Goal: Information Seeking & Learning: Learn about a topic

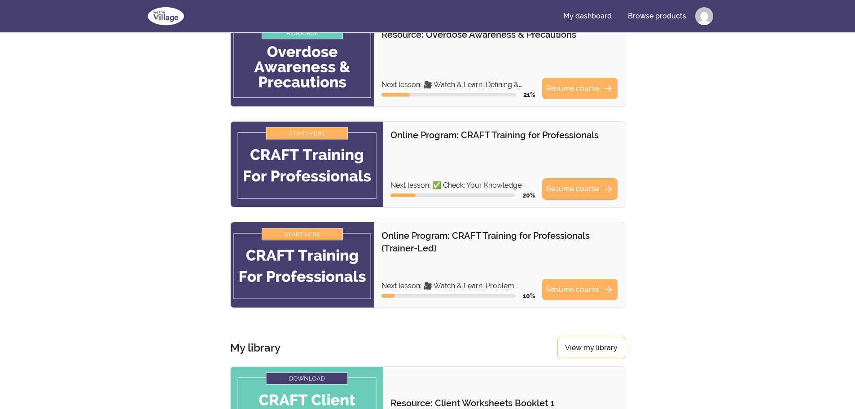
scroll to position [180, 0]
click at [600, 292] on link "Resume course arrow_forward" at bounding box center [579, 289] width 75 height 22
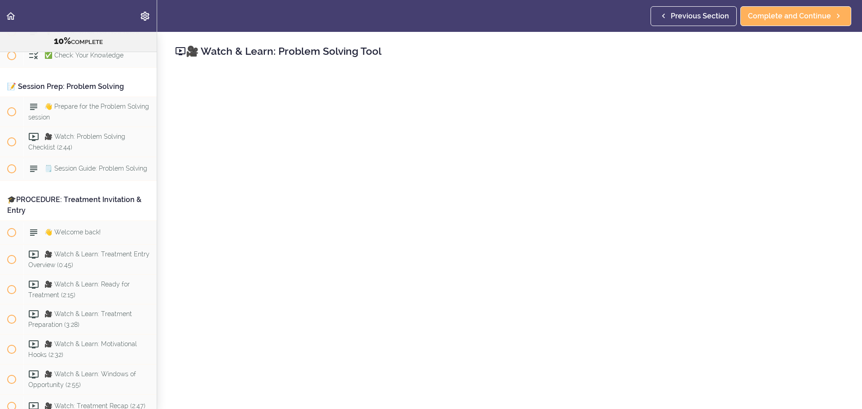
scroll to position [135, 0]
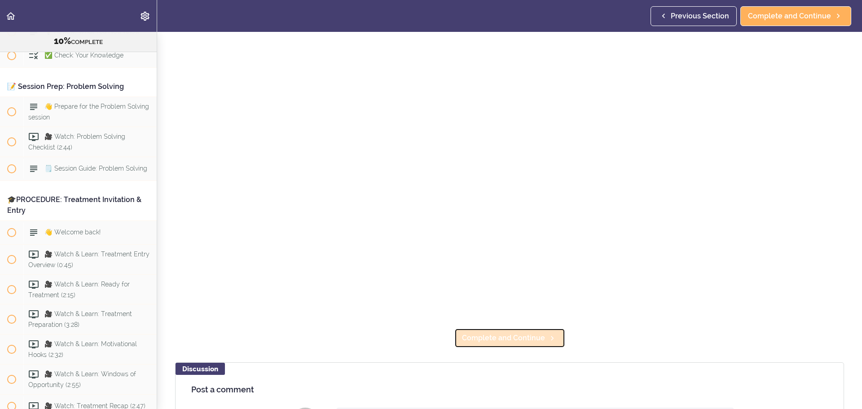
click at [529, 339] on span "Complete and Continue" at bounding box center [503, 338] width 83 height 11
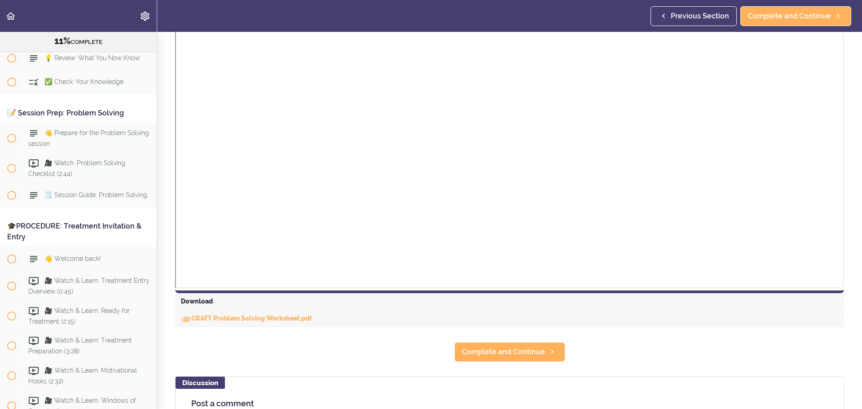
scroll to position [269, 0]
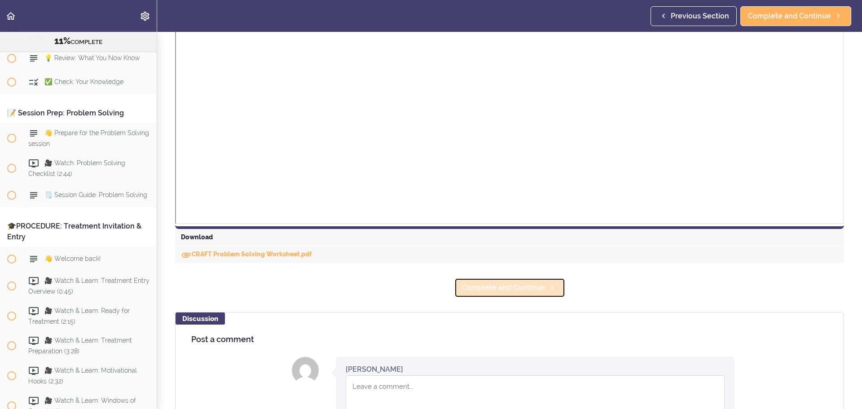
click at [522, 285] on span "Complete and Continue" at bounding box center [503, 287] width 83 height 11
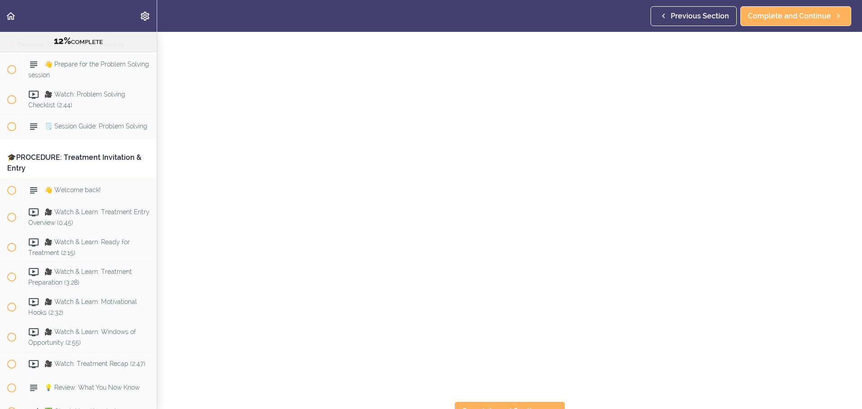
scroll to position [180, 0]
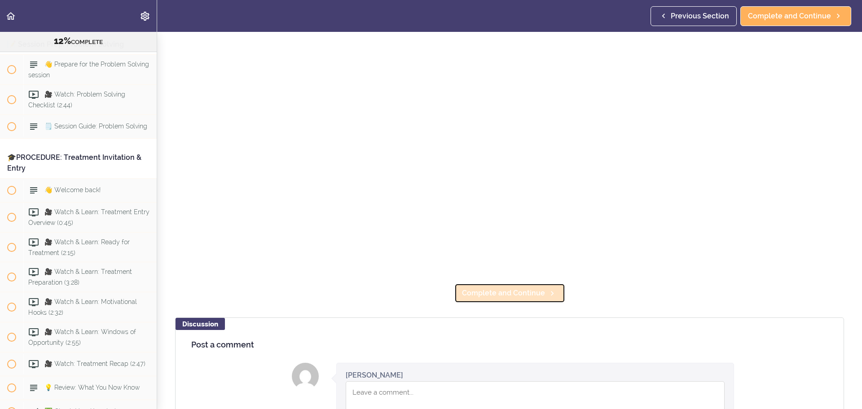
click at [500, 288] on span "Complete and Continue" at bounding box center [503, 293] width 83 height 11
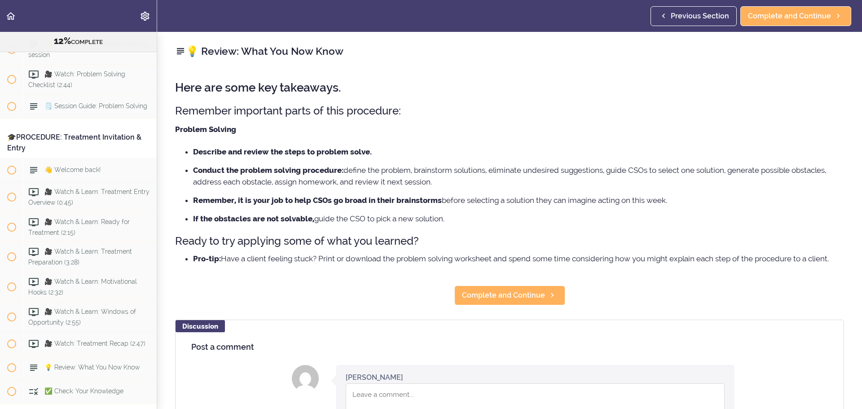
scroll to position [4649, 0]
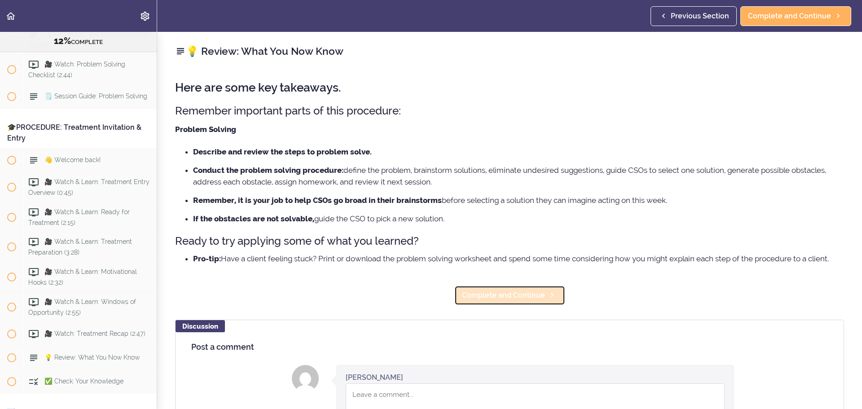
click at [529, 291] on span "Complete and Continue" at bounding box center [503, 295] width 83 height 11
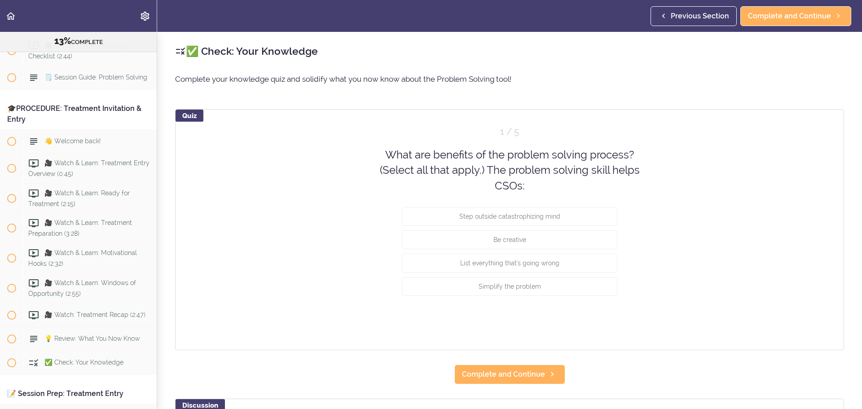
scroll to position [4673, 0]
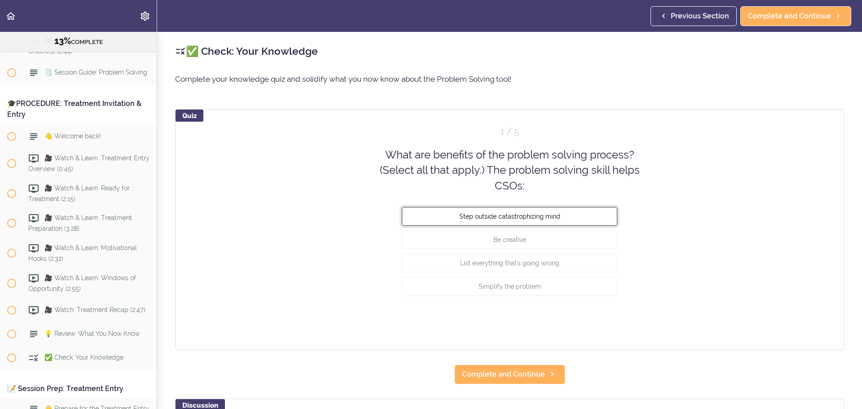
click at [558, 219] on button "Step outside catastrophizing mind" at bounding box center [510, 216] width 216 height 19
click at [601, 322] on button "Check" at bounding box center [599, 320] width 35 height 13
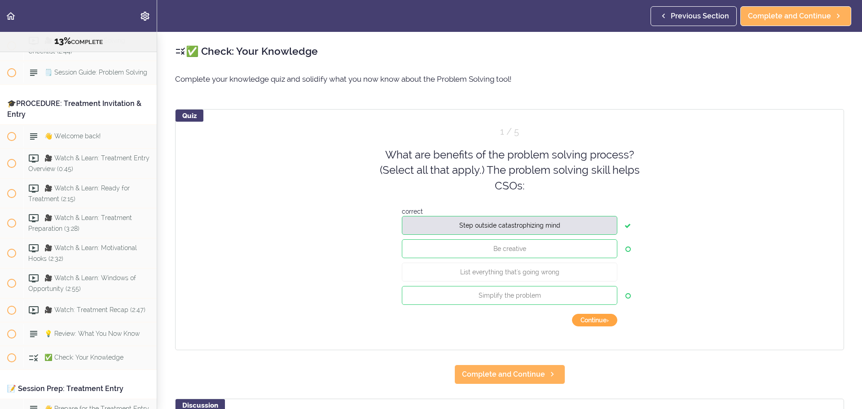
click at [602, 319] on button "Continue ›" at bounding box center [594, 320] width 45 height 13
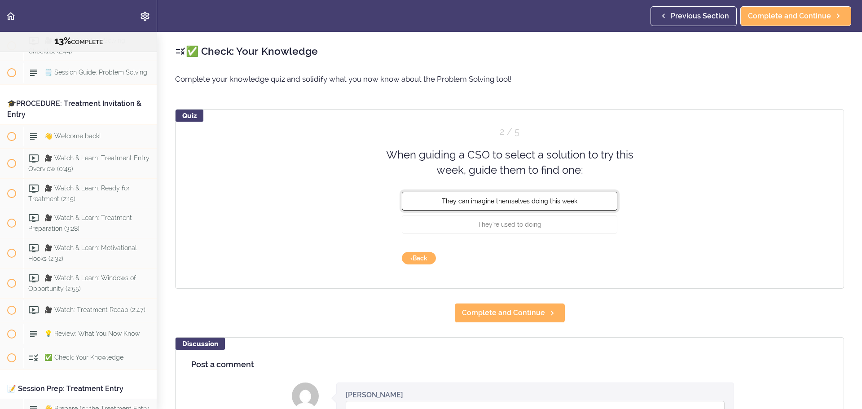
click at [541, 198] on span "They can imagine themselves doing this week" at bounding box center [510, 200] width 136 height 7
click at [589, 264] on button "Check" at bounding box center [599, 258] width 35 height 13
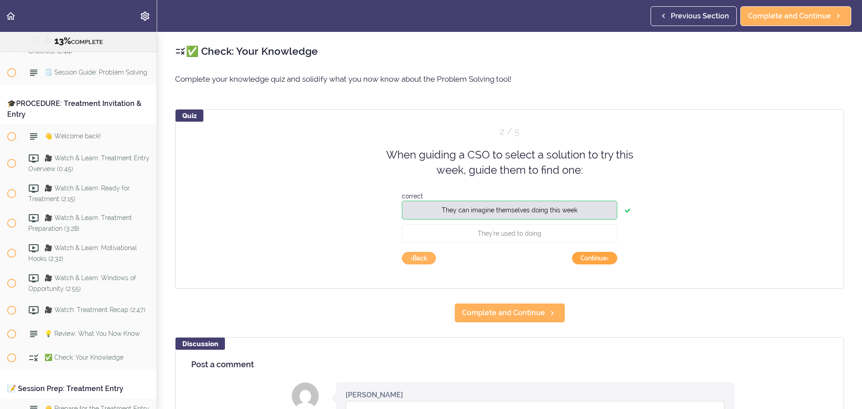
click at [593, 260] on button "Continue ›" at bounding box center [594, 258] width 45 height 13
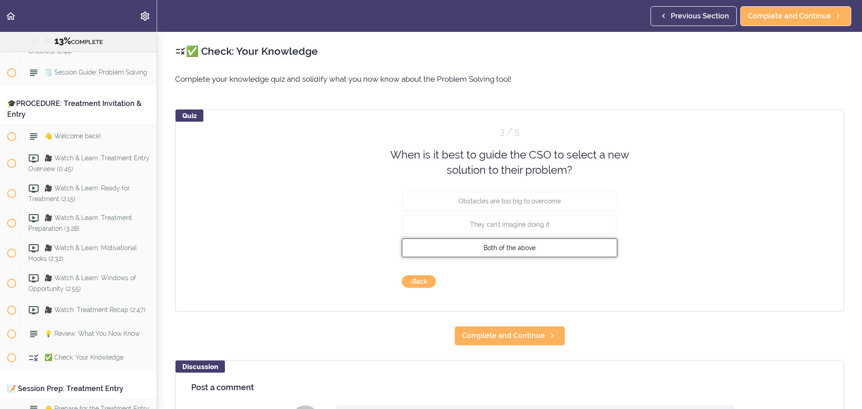
click at [537, 242] on button "Both of the above" at bounding box center [510, 247] width 216 height 19
click at [595, 276] on button "Check" at bounding box center [599, 281] width 35 height 13
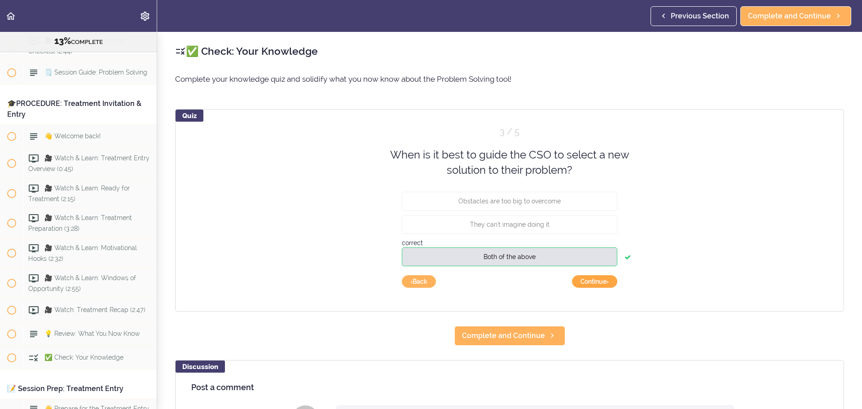
scroll to position [45, 0]
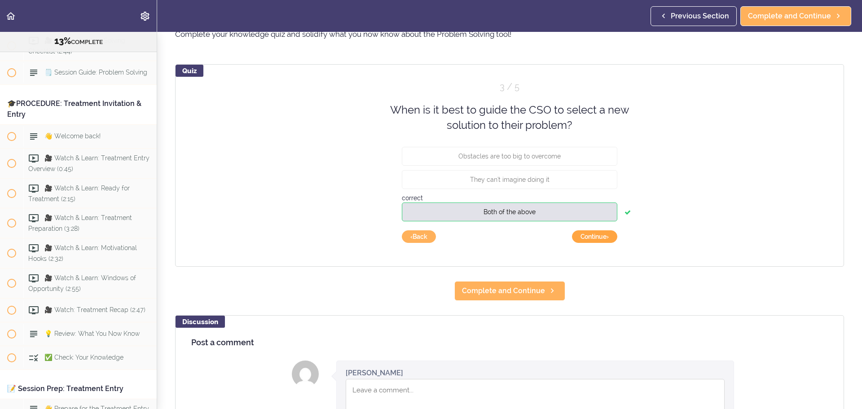
click at [598, 233] on button "Continue ›" at bounding box center [594, 236] width 45 height 13
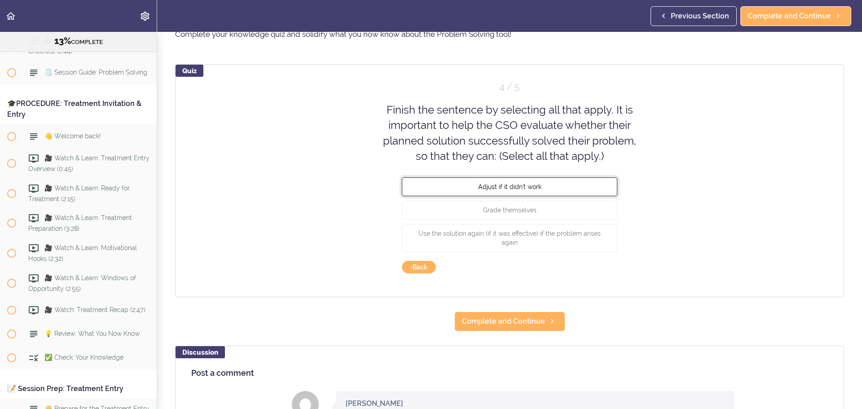
click at [531, 190] on span "Adjust if it didn't work" at bounding box center [509, 186] width 63 height 7
click at [588, 266] on button "Check" at bounding box center [599, 267] width 35 height 13
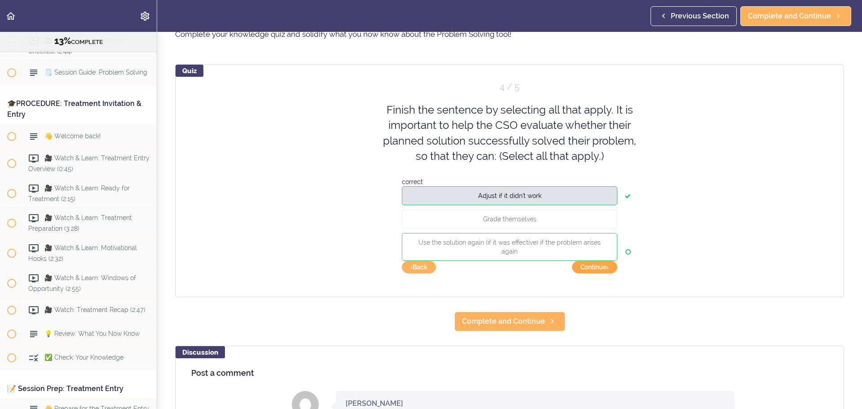
click at [588, 266] on button "Continue ›" at bounding box center [594, 267] width 45 height 13
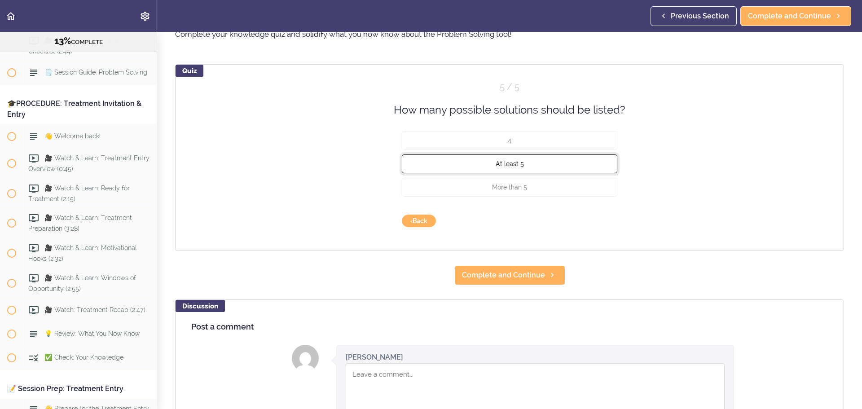
click at [522, 168] on button "At least 5" at bounding box center [510, 163] width 216 height 19
click at [598, 217] on button "Check" at bounding box center [599, 221] width 35 height 13
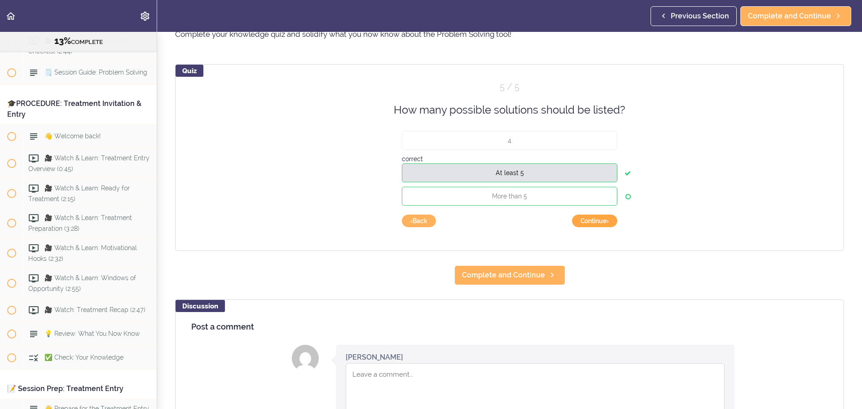
click at [596, 221] on button "Continue ›" at bounding box center [594, 221] width 45 height 13
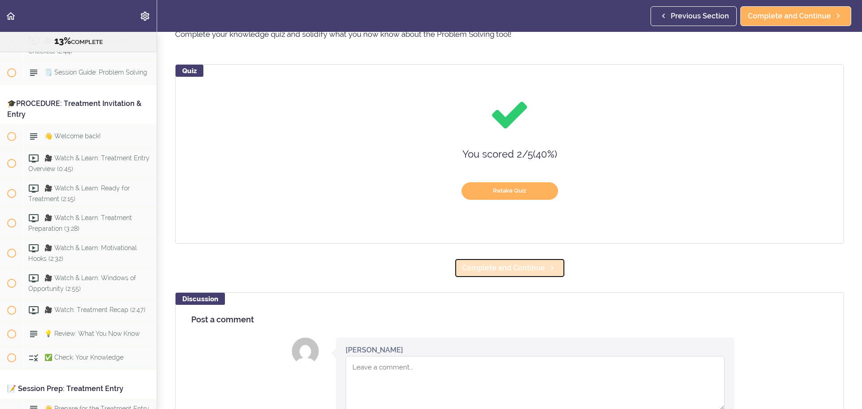
click at [497, 273] on span "Complete and Continue" at bounding box center [503, 268] width 83 height 11
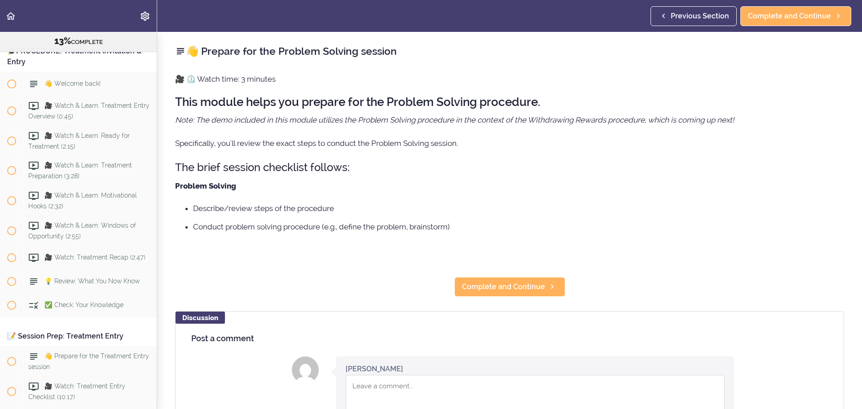
scroll to position [4726, 0]
click at [530, 289] on span "Complete and Continue" at bounding box center [503, 287] width 83 height 11
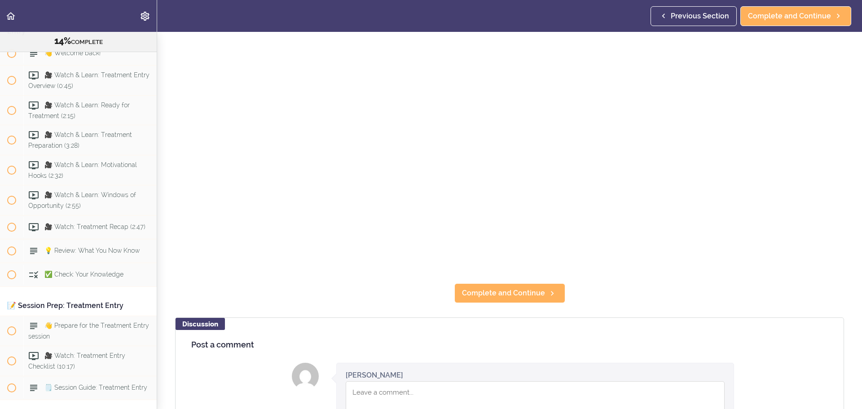
scroll to position [90, 0]
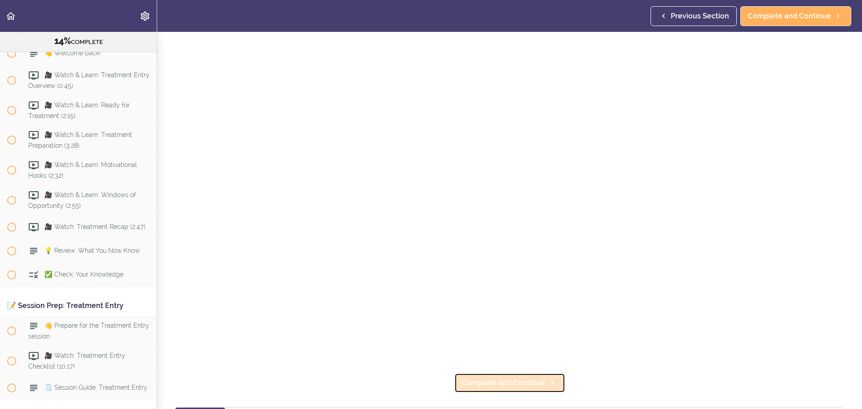
click at [514, 380] on span "Complete and Continue" at bounding box center [503, 383] width 83 height 11
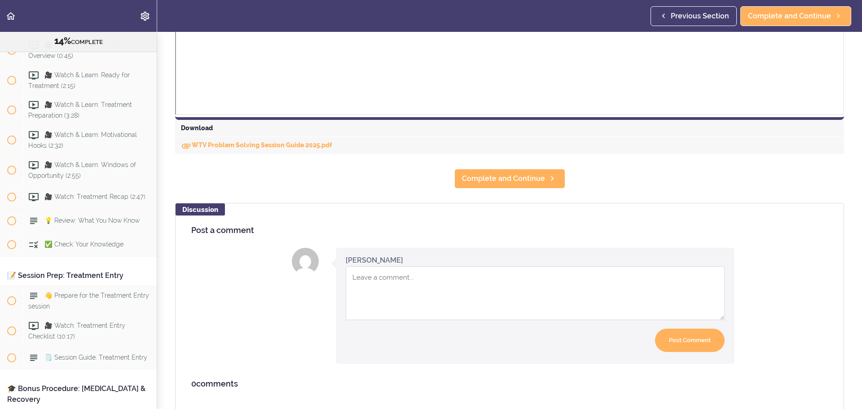
scroll to position [365, 0]
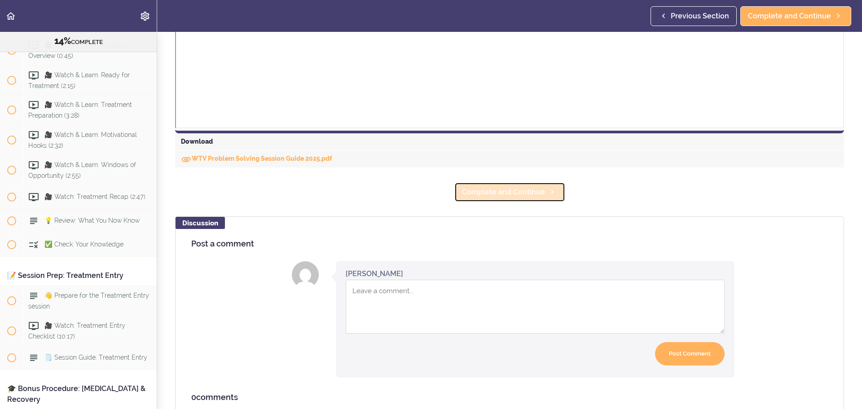
click at [502, 192] on span "Complete and Continue" at bounding box center [503, 192] width 83 height 11
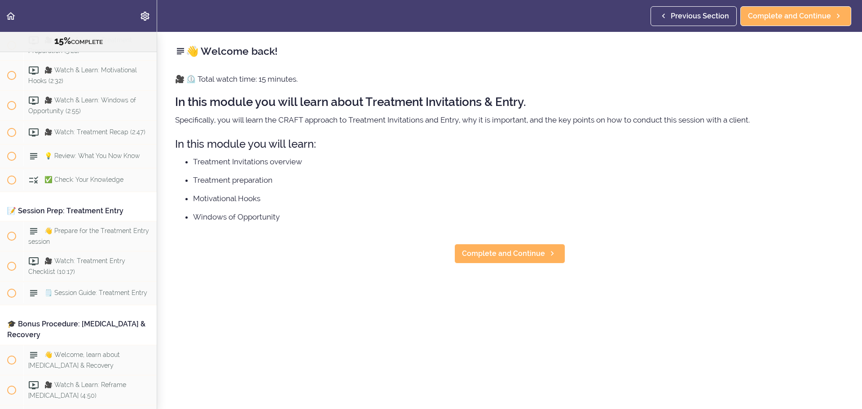
scroll to position [4856, 0]
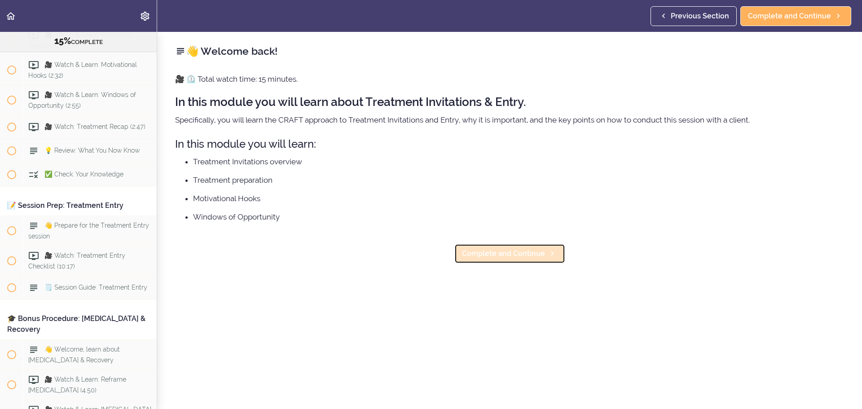
click at [529, 249] on span "Complete and Continue" at bounding box center [503, 253] width 83 height 11
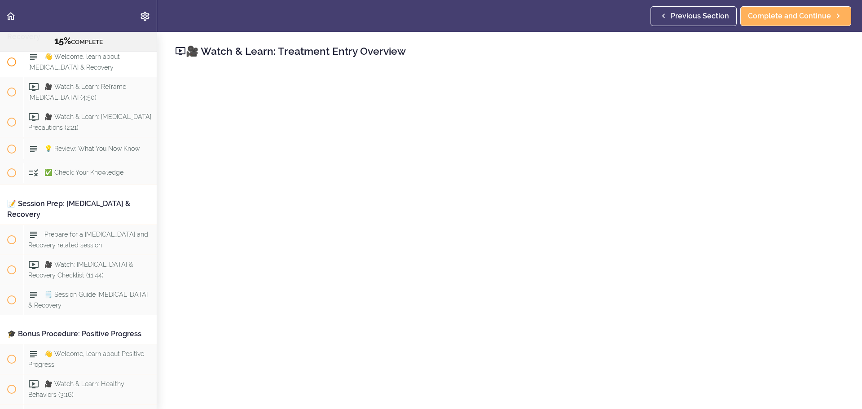
scroll to position [5149, 0]
click at [66, 70] on span "👋 Welcome, learn about [MEDICAL_DATA] & Recovery" at bounding box center [74, 62] width 92 height 18
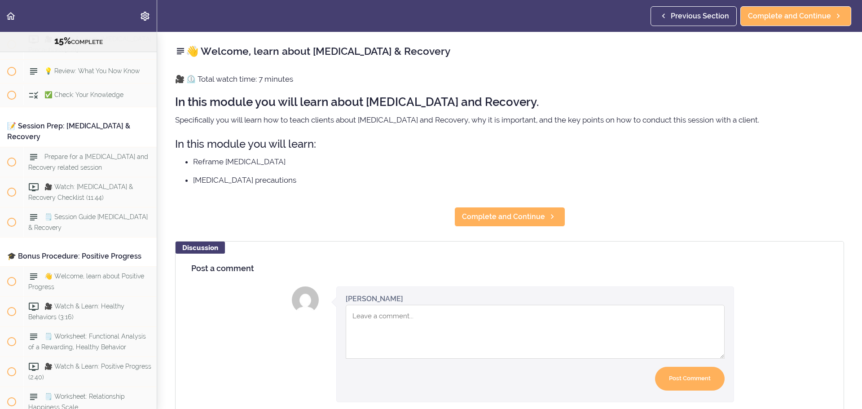
scroll to position [5261, 0]
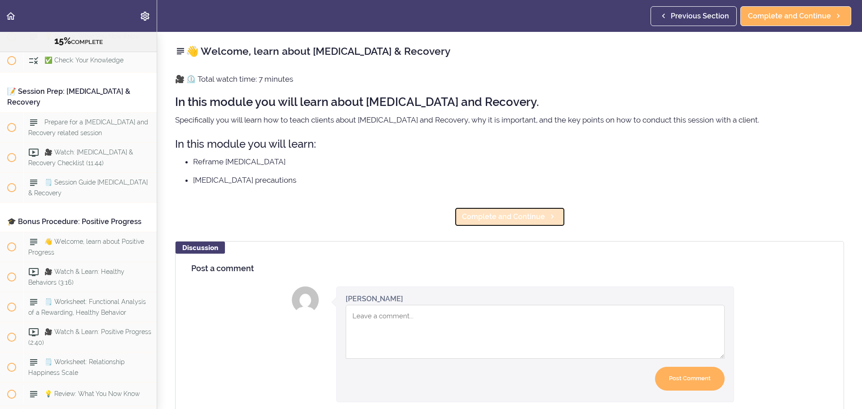
click at [510, 213] on span "Complete and Continue" at bounding box center [503, 216] width 83 height 11
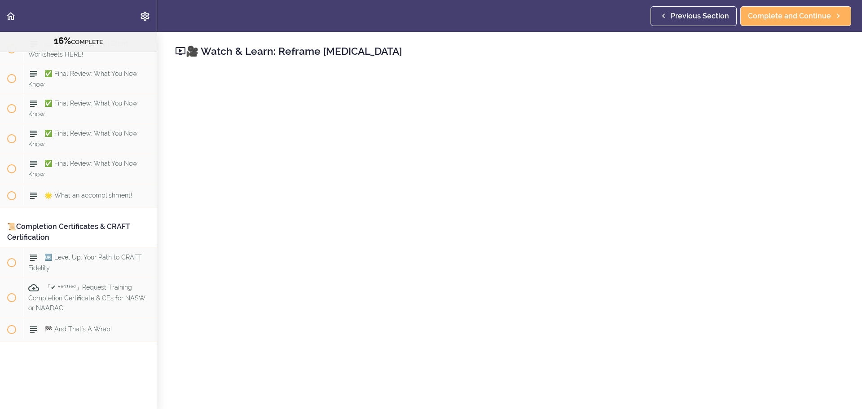
scroll to position [5992, 0]
click at [114, 254] on span "🆙 Level Up: Your Path to CRAFT Fidelity" at bounding box center [85, 263] width 114 height 18
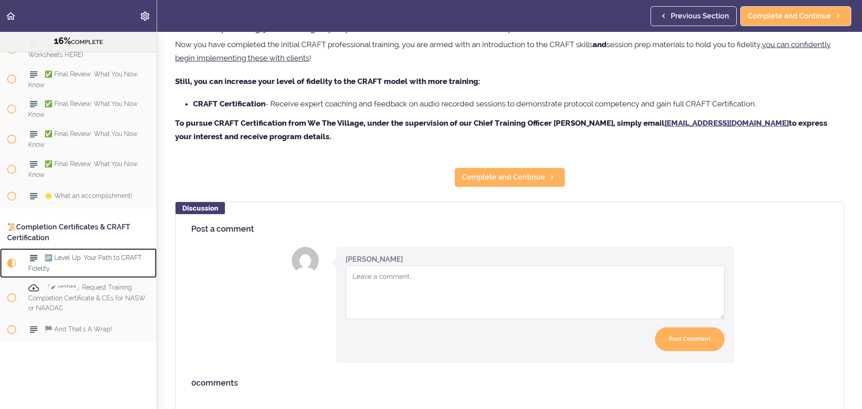
scroll to position [90, 0]
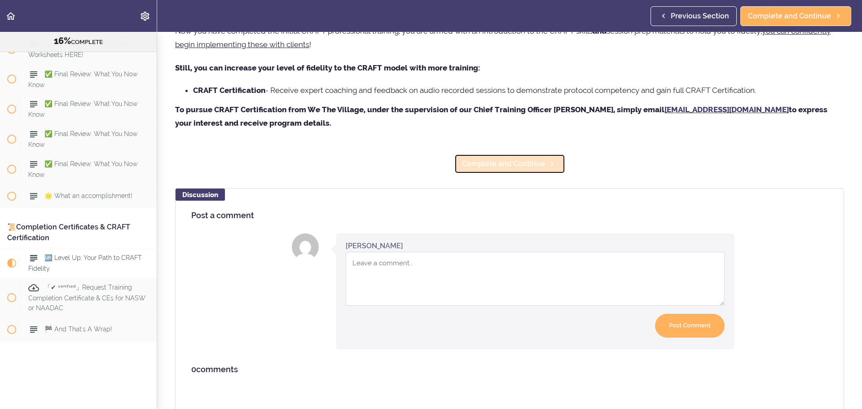
click at [510, 165] on span "Complete and Continue" at bounding box center [503, 163] width 83 height 11
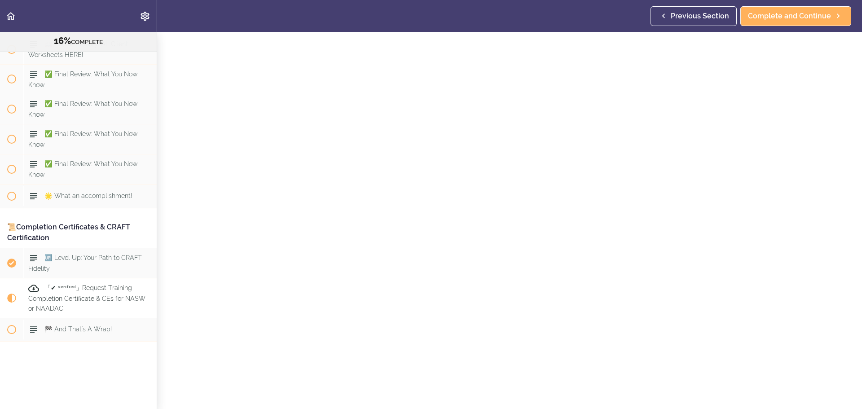
scroll to position [203, 0]
click at [514, 394] on span "Complete and Continue" at bounding box center [503, 399] width 83 height 11
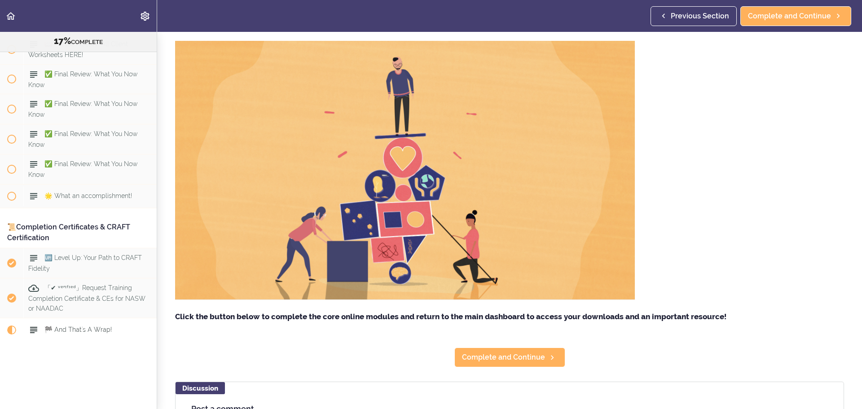
scroll to position [135, 0]
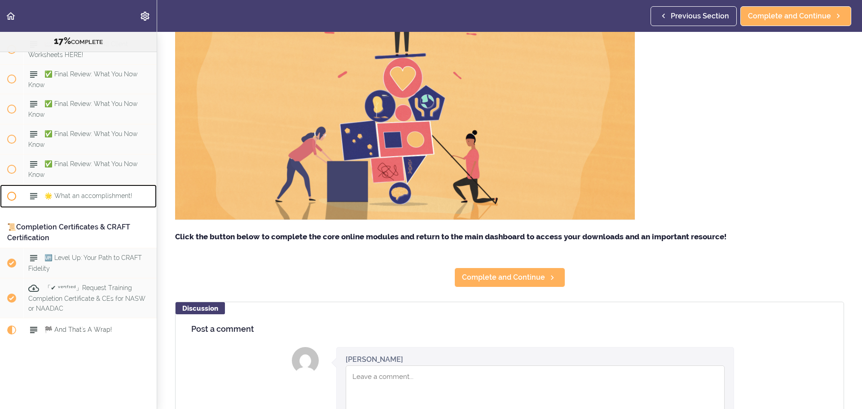
click at [91, 186] on div "🌟 What an accomplishment!" at bounding box center [89, 196] width 133 height 20
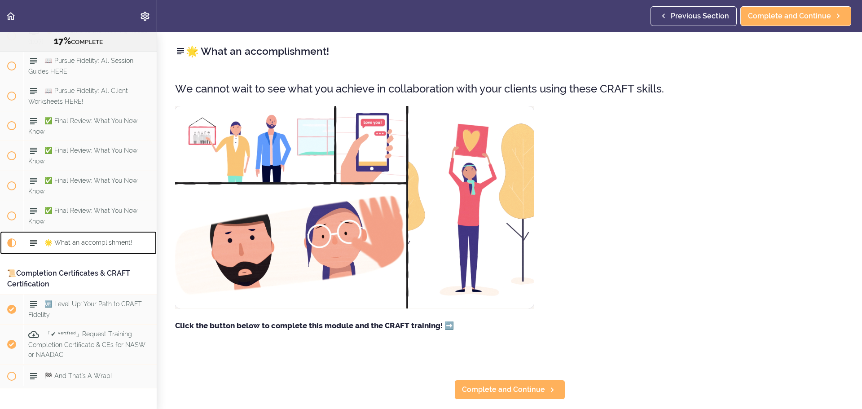
scroll to position [5812, 0]
click at [93, 51] on div "👋 Welcome to the Training Recap! (1:07)" at bounding box center [89, 37] width 133 height 30
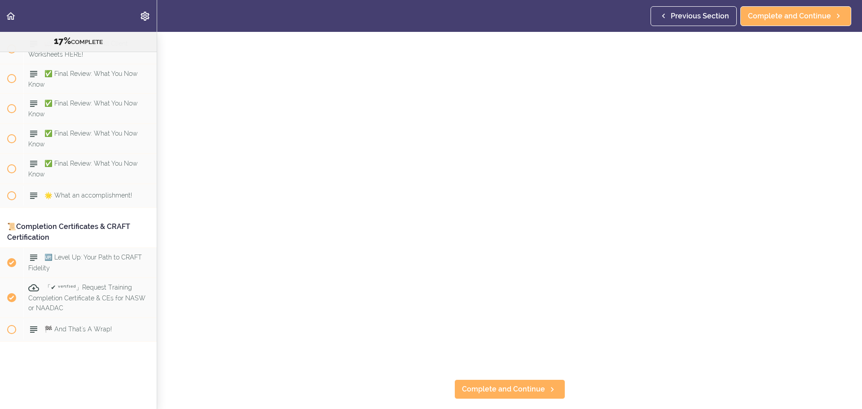
scroll to position [269, 0]
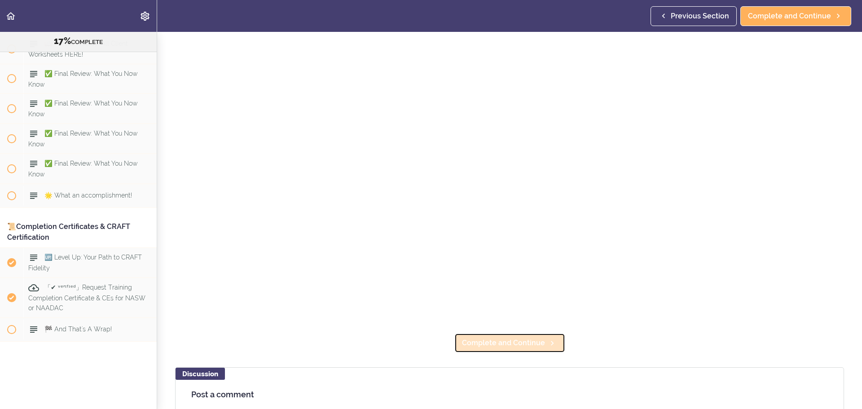
click at [508, 343] on span "Complete and Continue" at bounding box center [503, 343] width 83 height 11
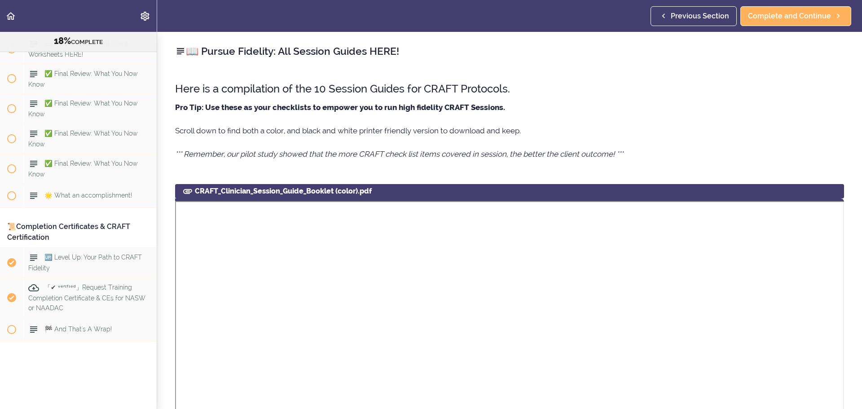
scroll to position [5924, 0]
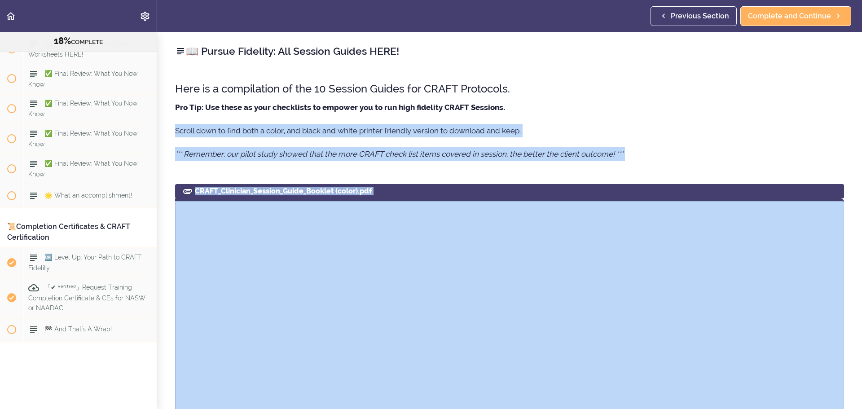
drag, startPoint x: 853, startPoint y: 98, endPoint x: 854, endPoint y: 291, distance: 192.6
click at [854, 291] on div "📖 Pursue Fidelity: All Session Guides HERE! Here is a compilation of the 10 Ses…" at bounding box center [509, 220] width 705 height 377
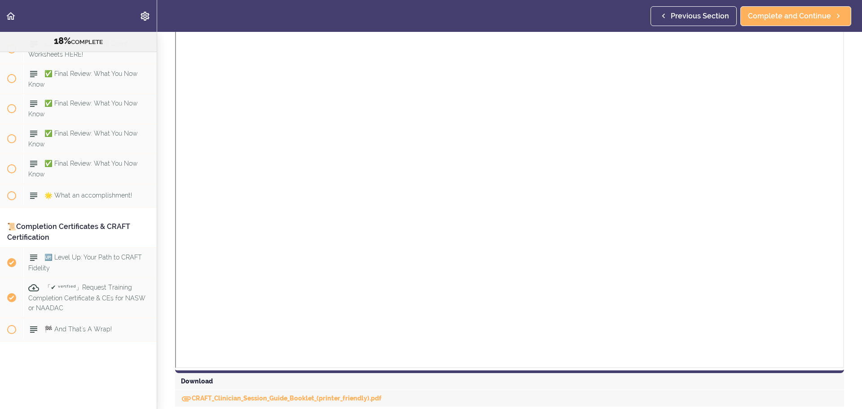
scroll to position [782, 0]
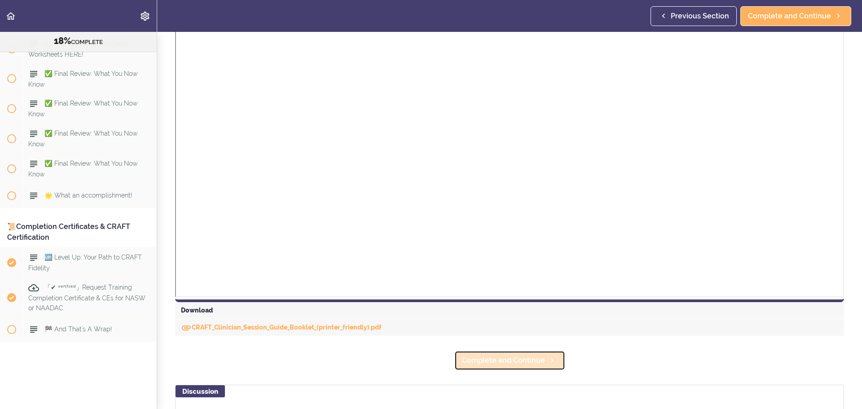
click at [524, 363] on span "Complete and Continue" at bounding box center [503, 360] width 83 height 11
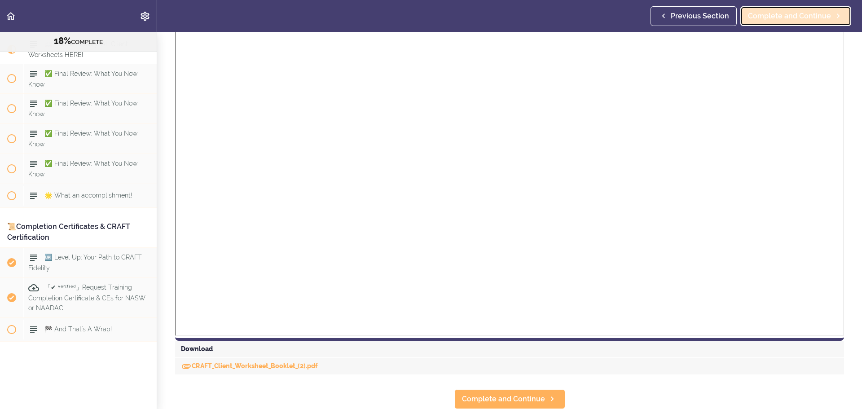
click at [807, 13] on span "Complete and Continue" at bounding box center [789, 16] width 83 height 11
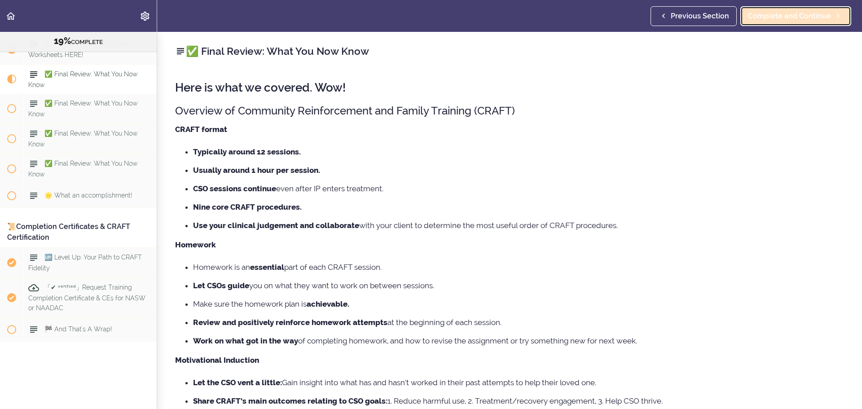
click at [807, 13] on span "Complete and Continue" at bounding box center [789, 16] width 83 height 11
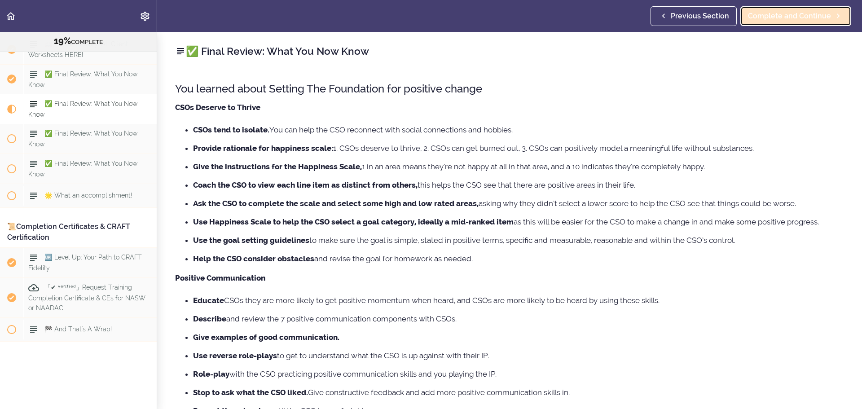
click at [807, 13] on span "Complete and Continue" at bounding box center [789, 16] width 83 height 11
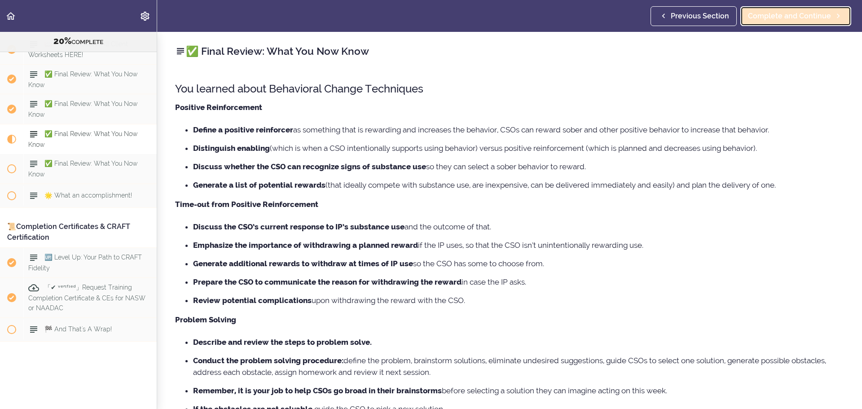
click at [807, 13] on span "Complete and Continue" at bounding box center [789, 16] width 83 height 11
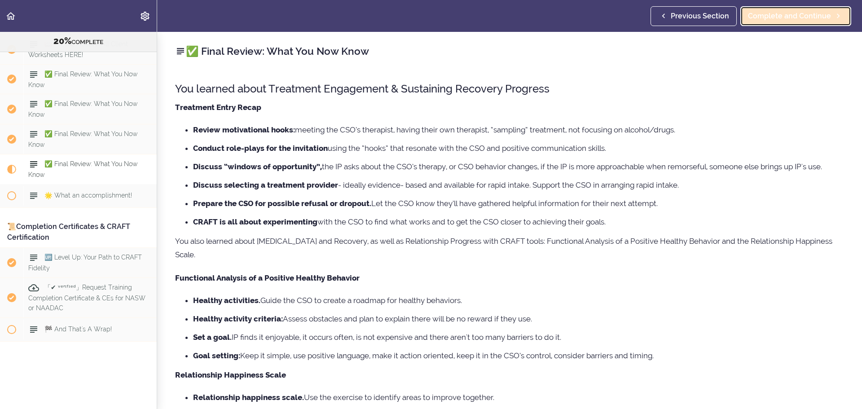
click at [807, 13] on span "Complete and Continue" at bounding box center [789, 16] width 83 height 11
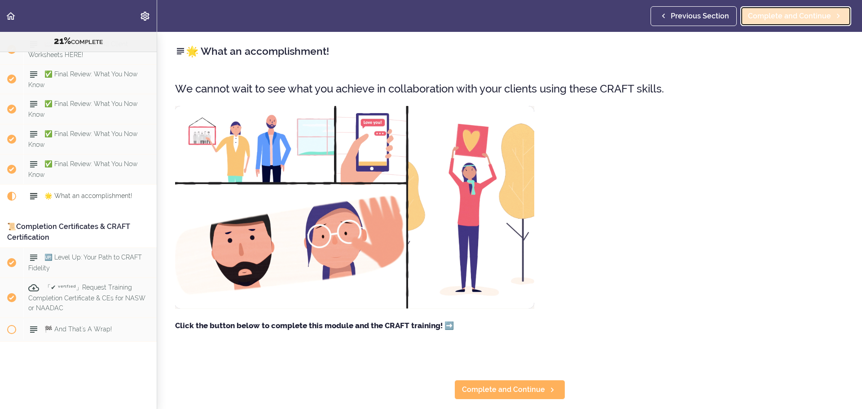
click at [807, 13] on span "Complete and Continue" at bounding box center [789, 16] width 83 height 11
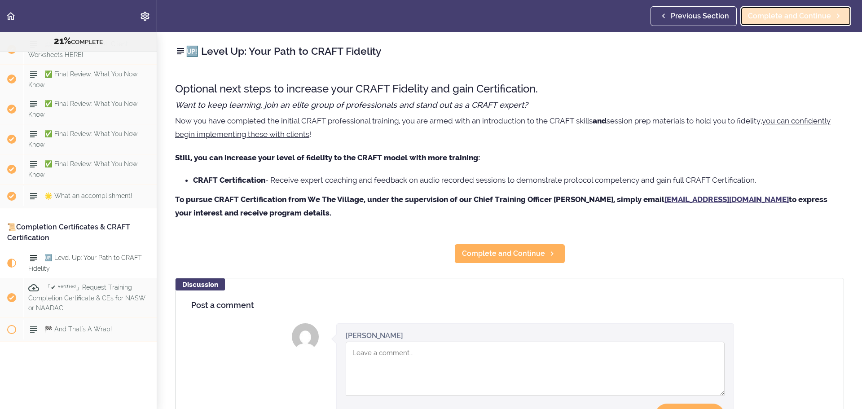
click at [791, 15] on span "Complete and Continue" at bounding box center [789, 16] width 83 height 11
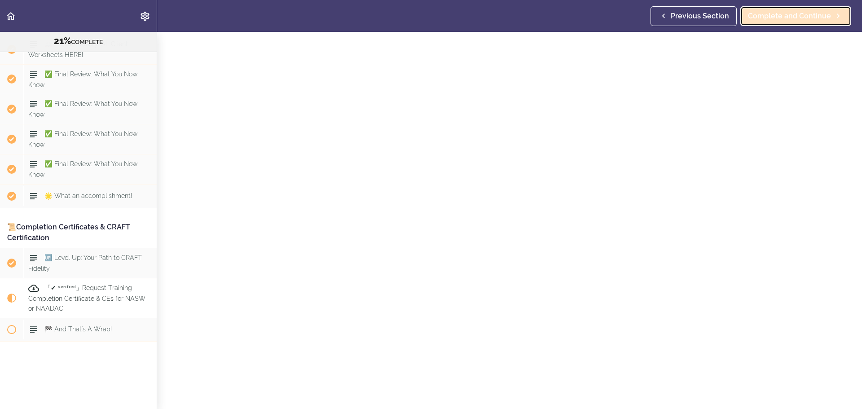
click at [791, 15] on span "Complete and Continue" at bounding box center [789, 16] width 83 height 11
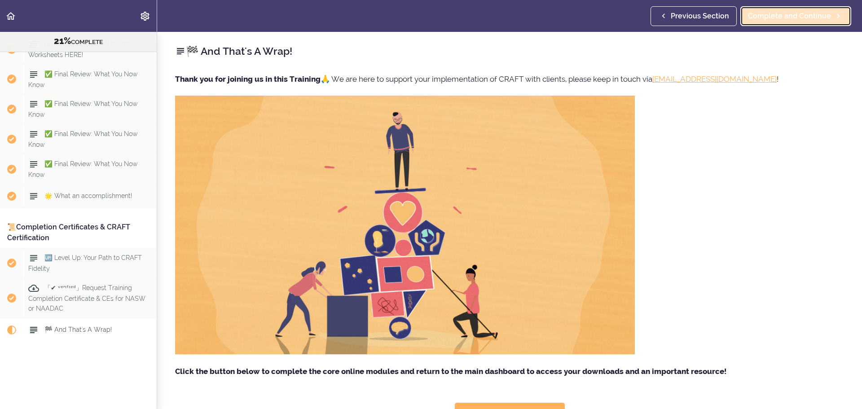
click at [791, 15] on span "Complete and Continue" at bounding box center [789, 16] width 83 height 11
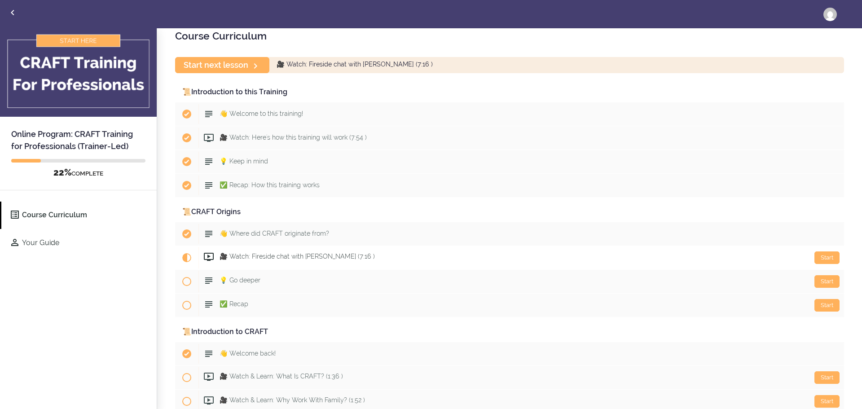
scroll to position [45, 0]
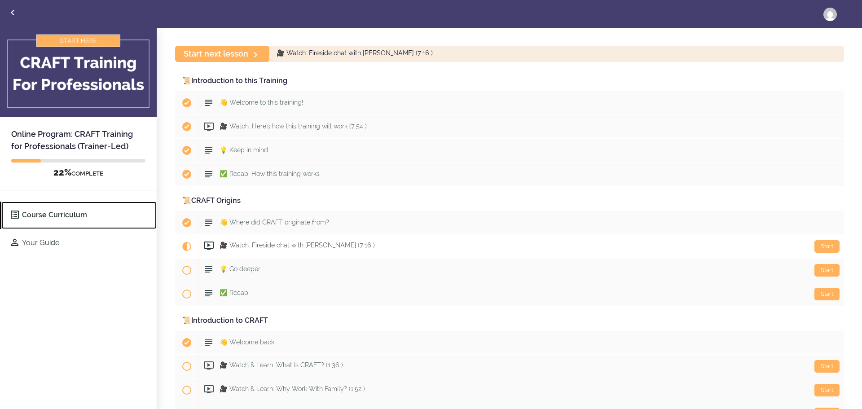
click at [73, 212] on link "Course Curriculum" at bounding box center [78, 215] width 155 height 27
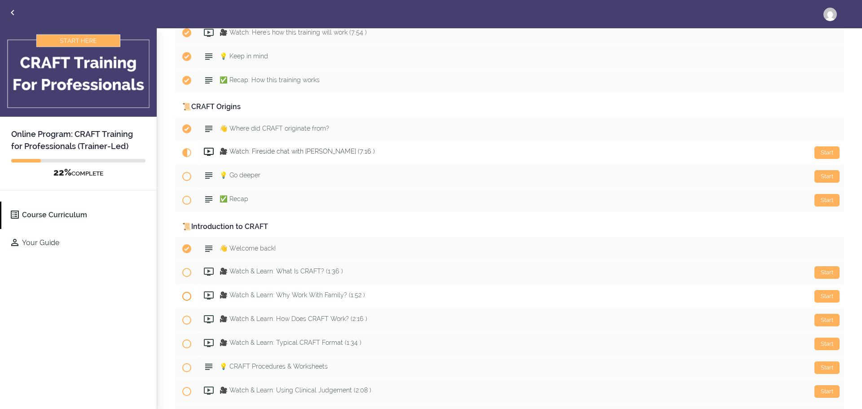
scroll to position [224, 0]
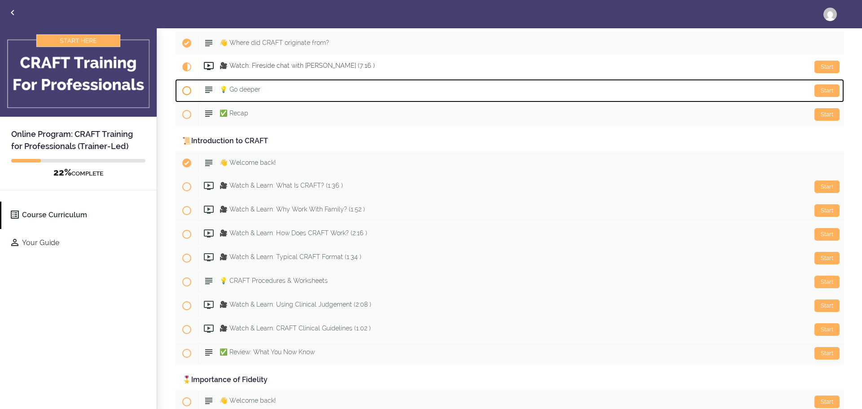
click at [320, 91] on div "Start 💡 Go deeper" at bounding box center [521, 91] width 646 height 22
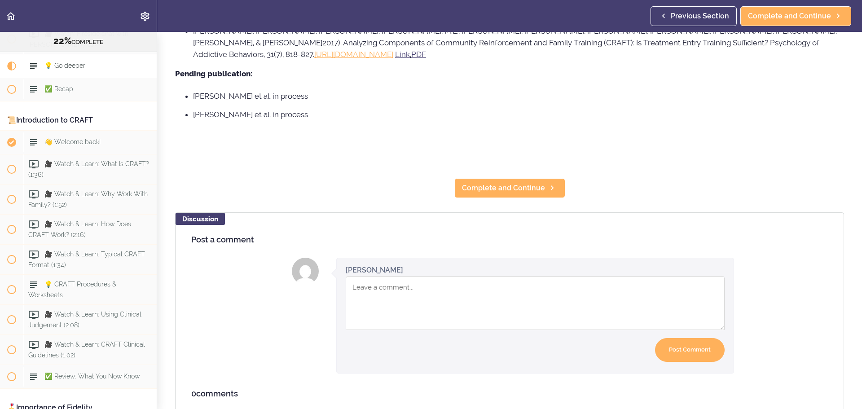
scroll to position [752, 0]
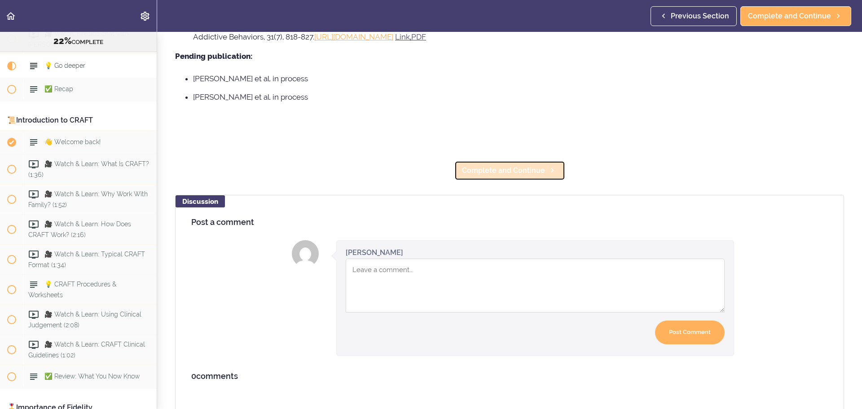
click at [528, 165] on span "Complete and Continue" at bounding box center [503, 170] width 83 height 11
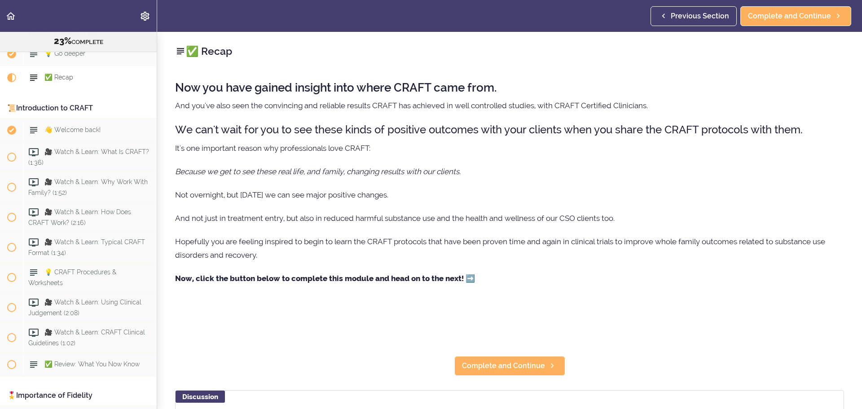
scroll to position [275, 0]
click at [537, 374] on link "Complete and Continue" at bounding box center [509, 366] width 111 height 20
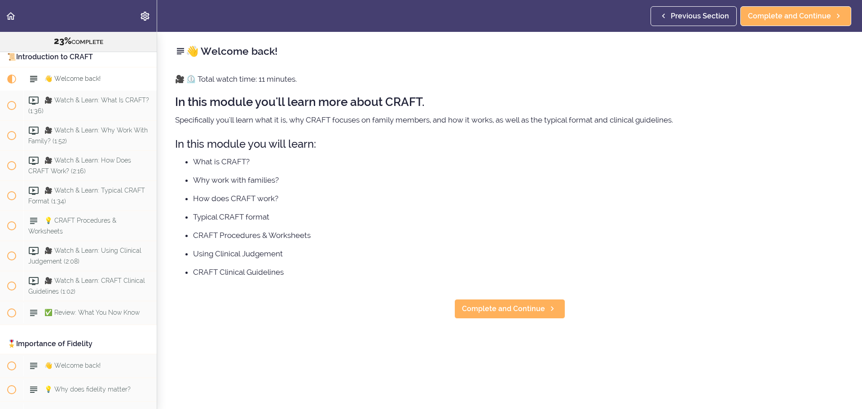
scroll to position [328, 0]
click at [97, 112] on div "🎥 Watch & Learn: What Is CRAFT? (1:36)" at bounding box center [89, 104] width 133 height 30
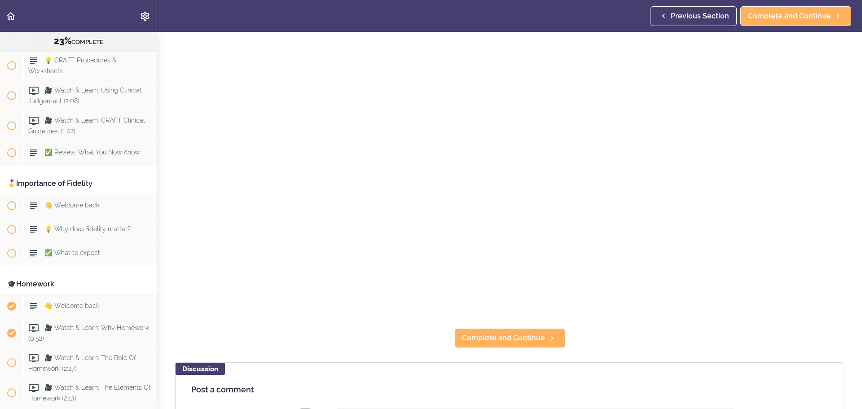
scroll to position [666, 0]
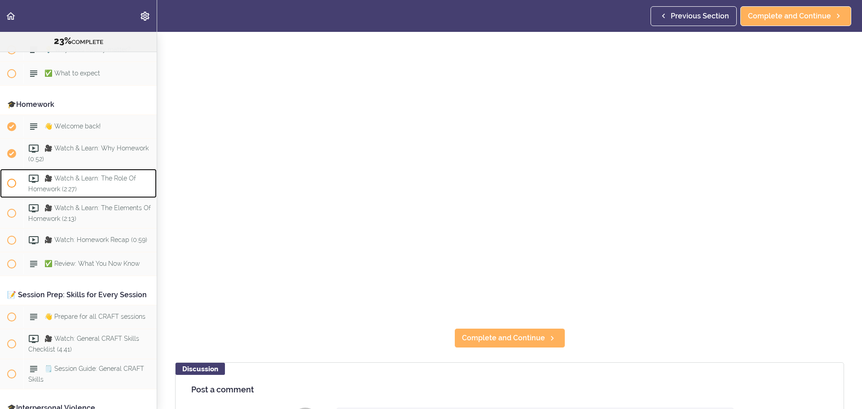
click at [106, 184] on div "🎥 Watch & Learn: The Role Of Homework (2:27)" at bounding box center [89, 184] width 133 height 30
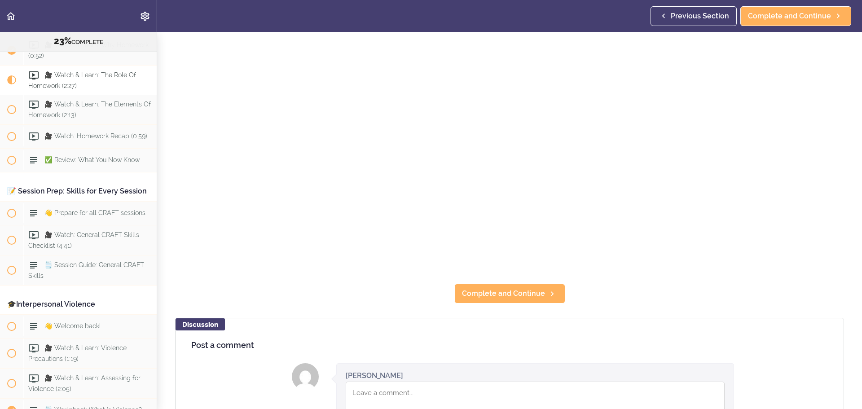
scroll to position [180, 0]
click at [493, 298] on link "Complete and Continue" at bounding box center [509, 293] width 111 height 20
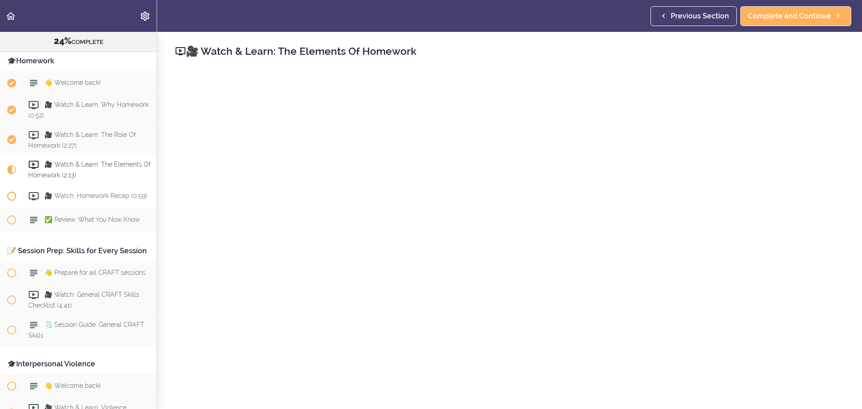
scroll to position [709, 0]
click at [101, 283] on div "👋 Prepare for all CRAFT sessions" at bounding box center [89, 274] width 133 height 20
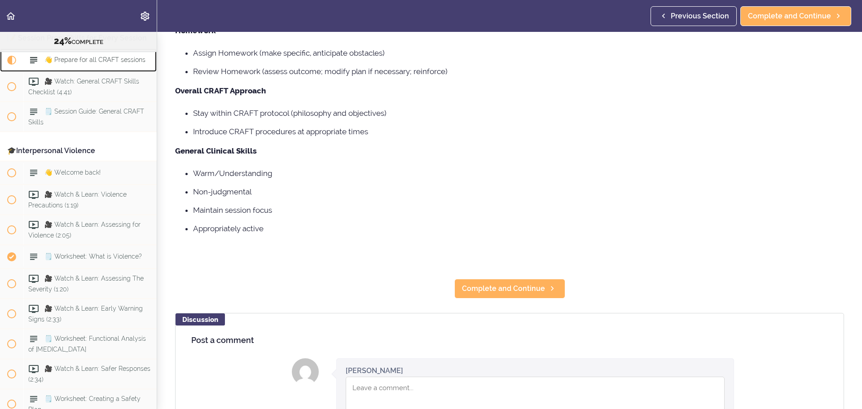
scroll to position [224, 0]
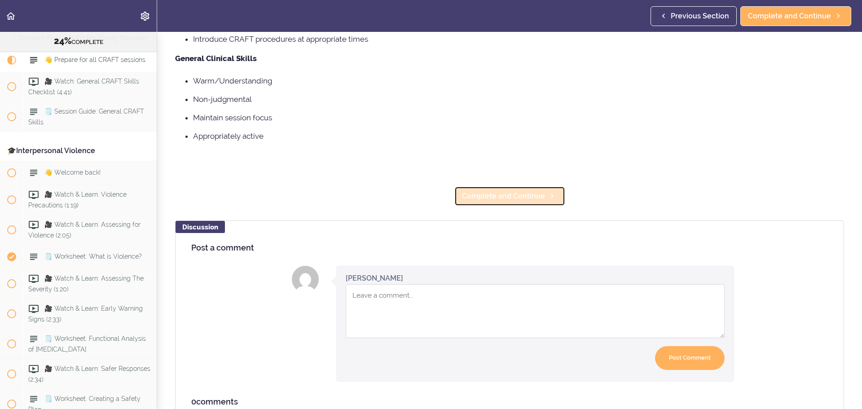
click at [514, 195] on span "Complete and Continue" at bounding box center [503, 196] width 83 height 11
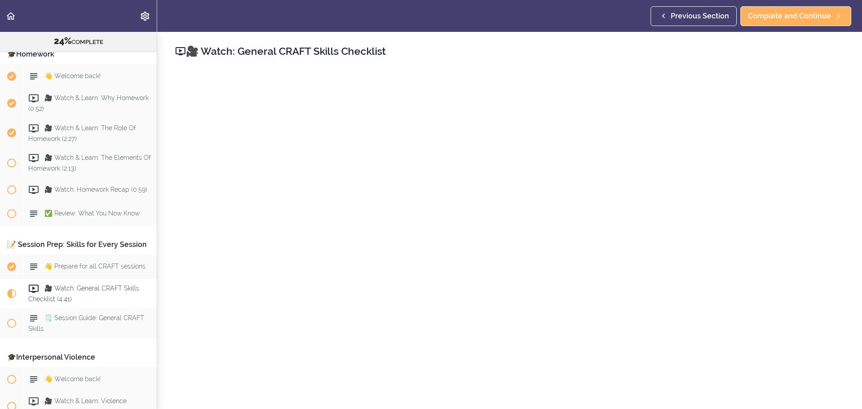
scroll to position [678, 0]
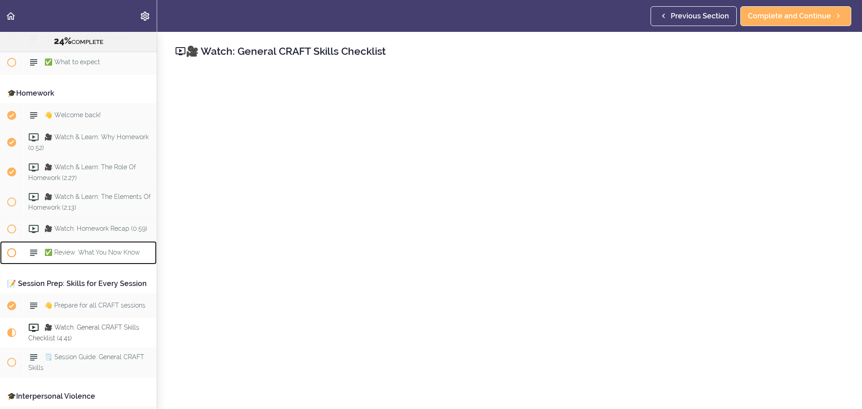
click at [109, 256] on span "✅ Review: What You Now Know" at bounding box center [91, 252] width 95 height 7
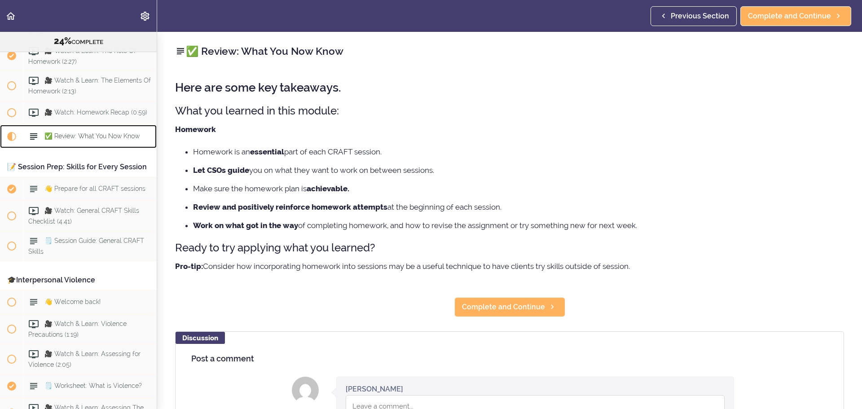
scroll to position [859, 0]
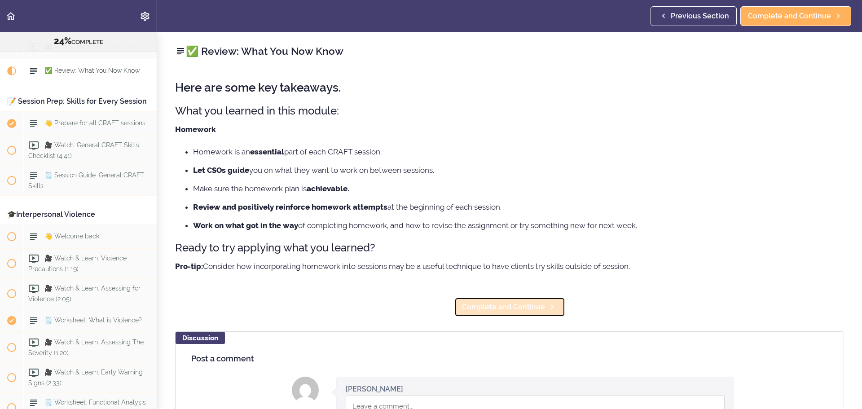
click at [483, 302] on span "Complete and Continue" at bounding box center [503, 307] width 83 height 11
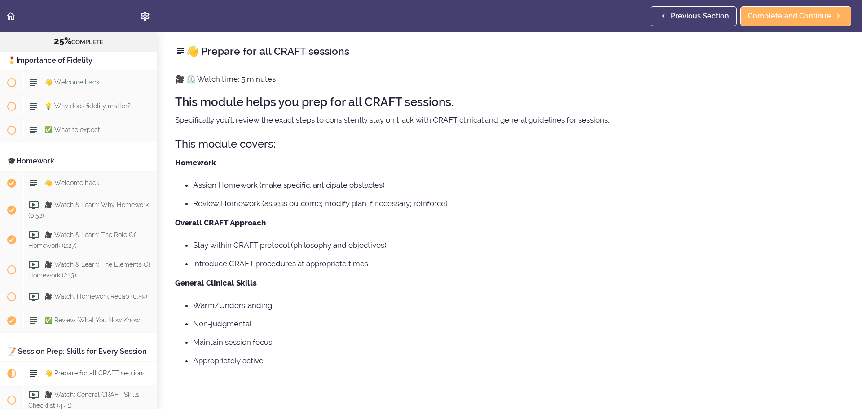
scroll to position [520, 0]
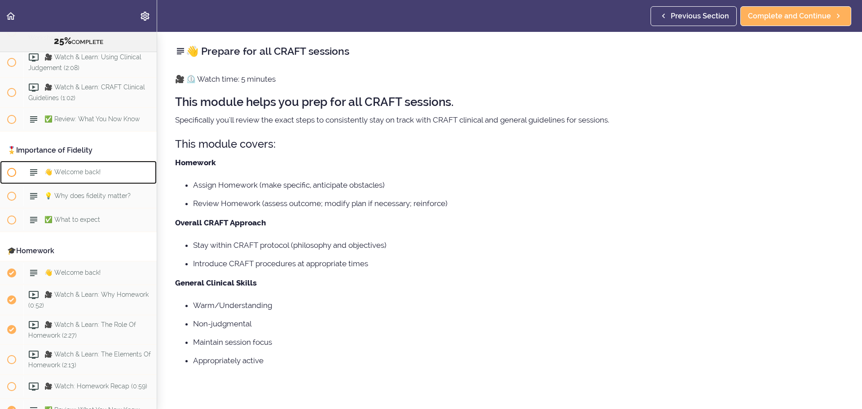
click at [75, 178] on div "👋 Welcome back!" at bounding box center [89, 173] width 133 height 20
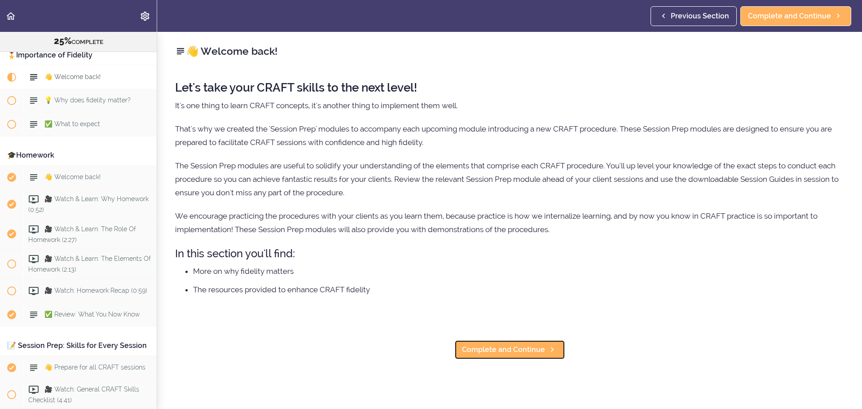
drag, startPoint x: 488, startPoint y: 345, endPoint x: 491, endPoint y: 331, distance: 14.7
click at [488, 344] on span "Complete and Continue" at bounding box center [503, 349] width 83 height 11
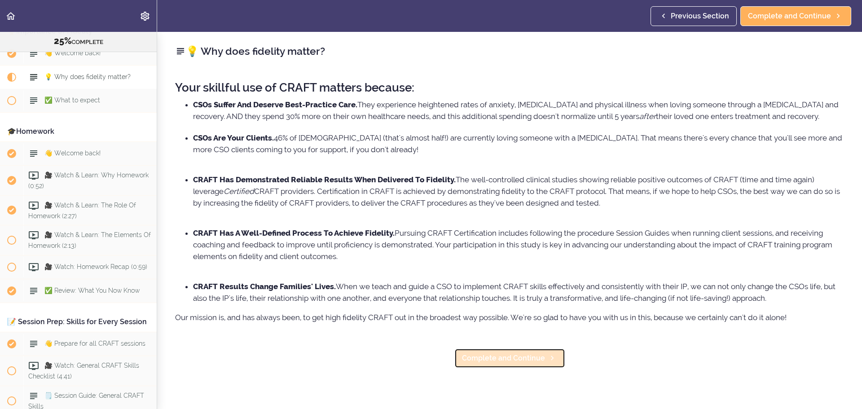
click at [513, 364] on span "Complete and Continue" at bounding box center [503, 358] width 83 height 11
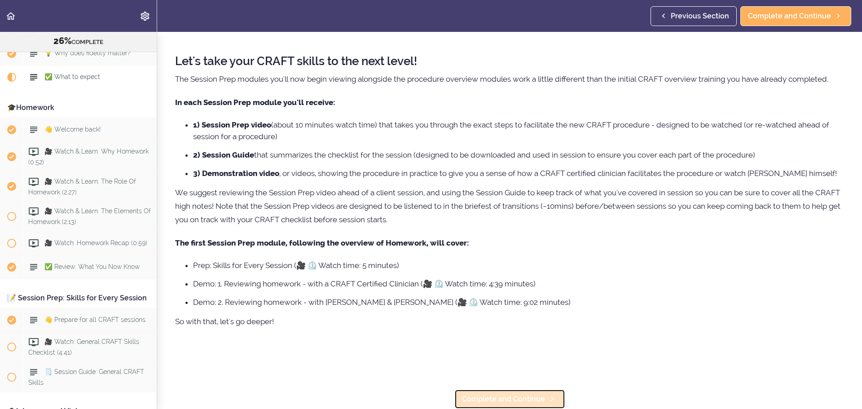
click at [527, 395] on span "Complete and Continue" at bounding box center [503, 399] width 83 height 11
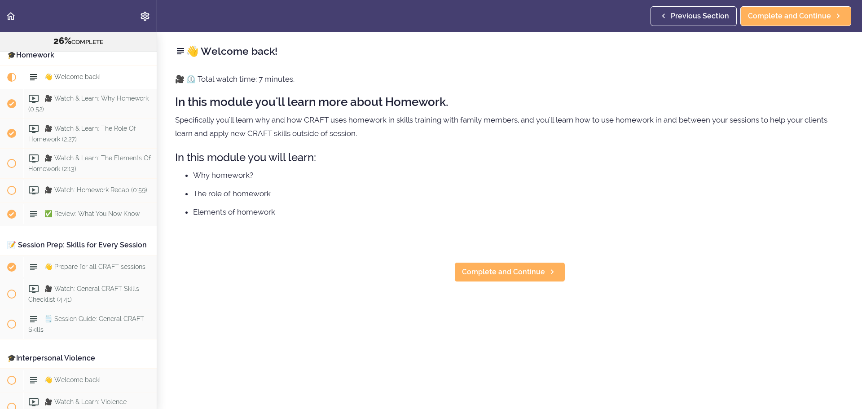
click at [537, 283] on div "👋 Welcome back! 🎥 ⏲️ Total watch time: 7 minutes. In this module you'll learn m…" at bounding box center [509, 220] width 705 height 377
click at [537, 272] on span "Complete and Continue" at bounding box center [503, 272] width 83 height 11
